Goal: Information Seeking & Learning: Learn about a topic

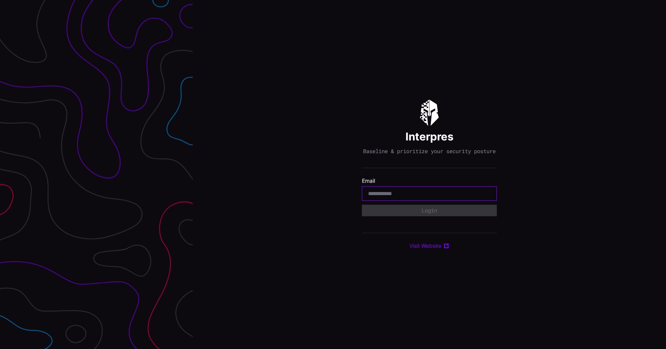
click at [423, 196] on input "email" at bounding box center [429, 193] width 122 height 7
type input "**********"
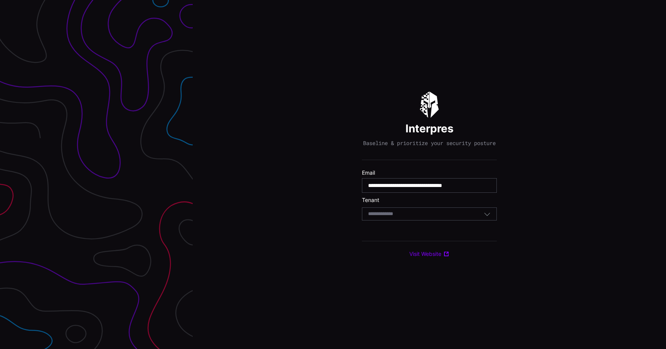
click at [405, 225] on form "**********" at bounding box center [429, 196] width 135 height 55
click at [411, 218] on div "Select Tenant" at bounding box center [426, 214] width 116 height 7
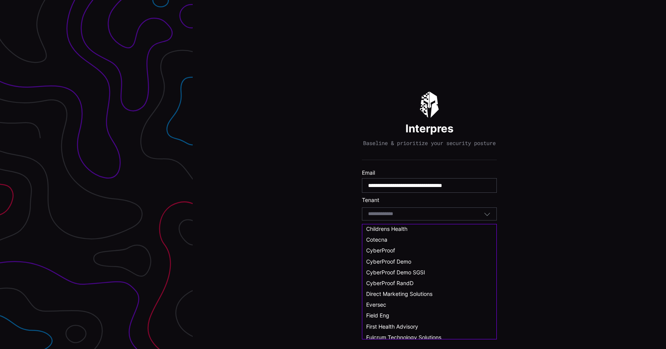
scroll to position [61, 0]
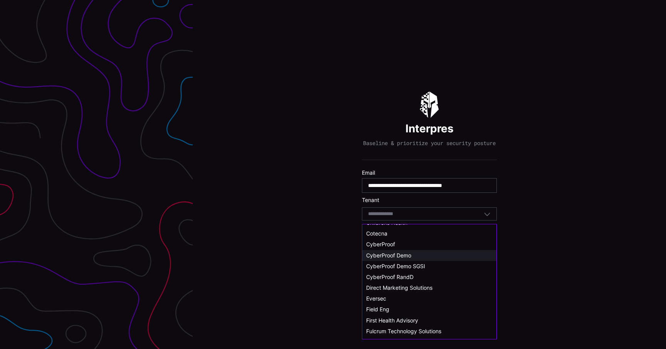
click at [407, 256] on span "CyberProof Demo" at bounding box center [388, 255] width 45 height 7
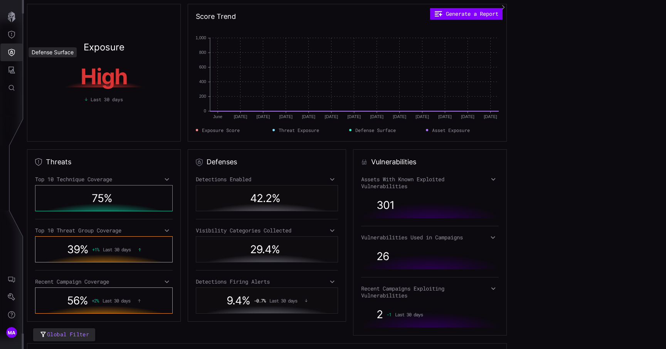
click at [12, 55] on icon "Defense Surface" at bounding box center [12, 53] width 8 height 8
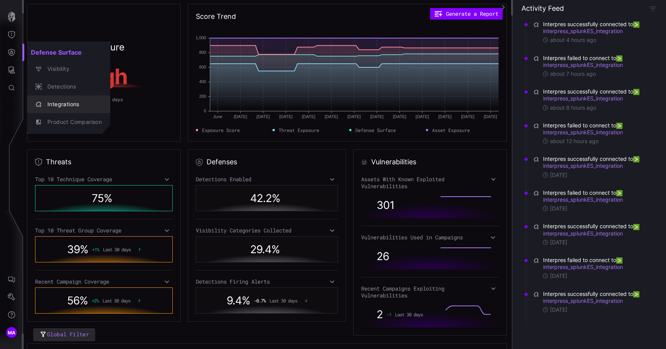
click at [52, 104] on div "Integrations" at bounding box center [73, 105] width 58 height 10
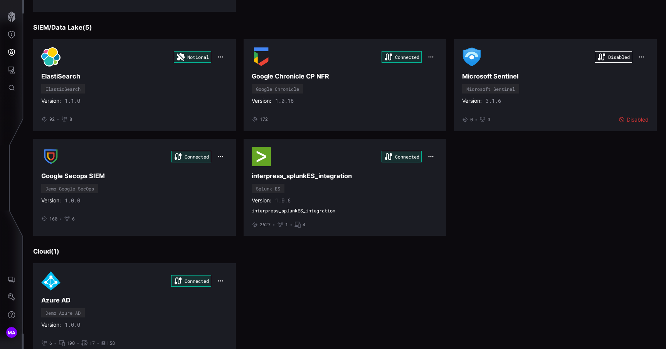
scroll to position [423, 0]
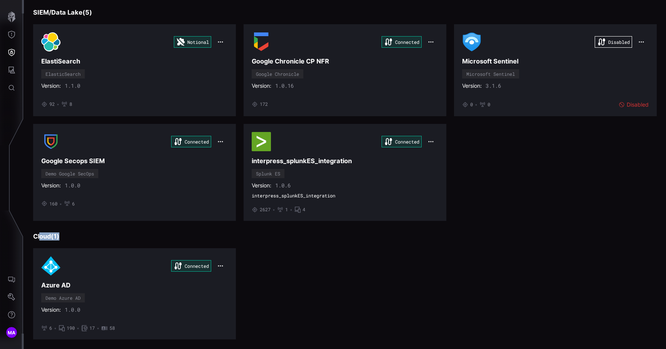
drag, startPoint x: 67, startPoint y: 240, endPoint x: 39, endPoint y: 237, distance: 28.2
click at [39, 237] on h3 "Cloud ( 1 )" at bounding box center [344, 237] width 623 height 8
click at [64, 237] on h3 "Cloud ( 1 )" at bounding box center [344, 237] width 623 height 8
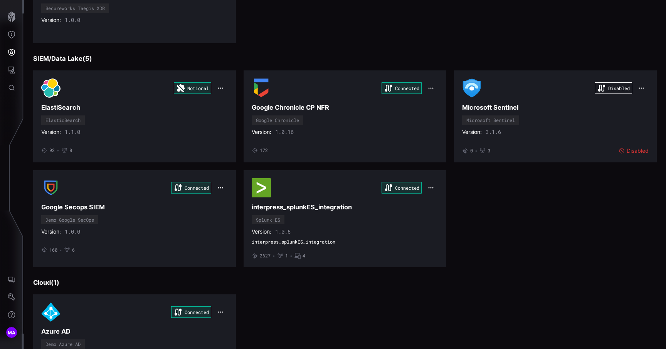
scroll to position [376, 0]
